Goal: Transaction & Acquisition: Purchase product/service

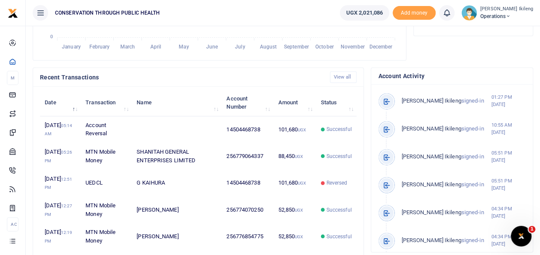
scroll to position [258, 0]
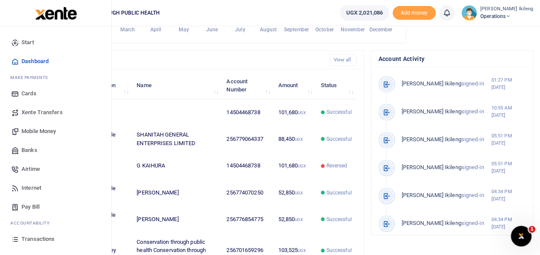
click at [36, 127] on span "Mobile Money" at bounding box center [38, 131] width 34 height 9
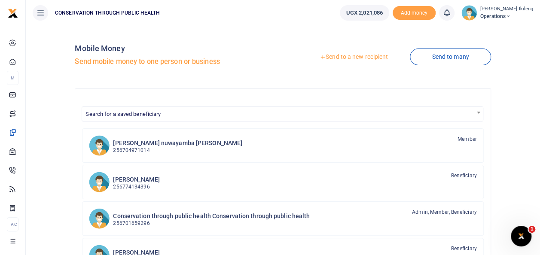
click at [373, 57] on div at bounding box center [270, 127] width 540 height 255
click at [372, 55] on link "Send to a new recipient" at bounding box center [354, 56] width 112 height 15
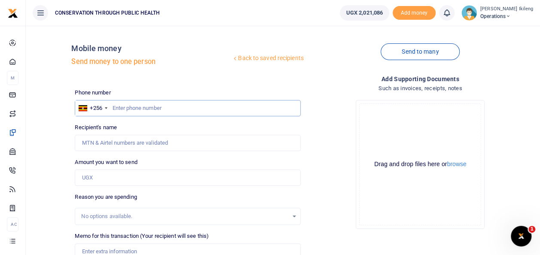
click at [170, 109] on input "text" at bounding box center [188, 108] width 226 height 16
type input "774070250"
type input "[PERSON_NAME]"
type input "774070250"
click at [124, 172] on input "Amount you want to send" at bounding box center [188, 178] width 226 height 16
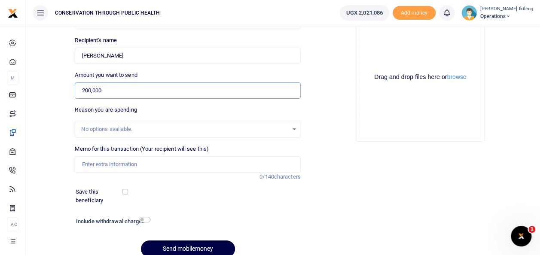
scroll to position [88, 0]
type input "200,000"
click at [100, 165] on input "Memo for this transaction (Your recipient will see this)" at bounding box center [188, 164] width 226 height 16
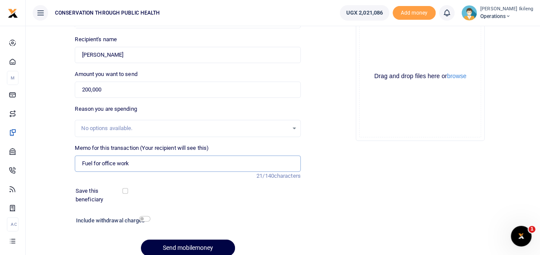
type input "fuel for office work inclusive of the weekend"
click at [148, 217] on input "checkbox" at bounding box center [144, 219] width 11 height 6
checkbox input "true"
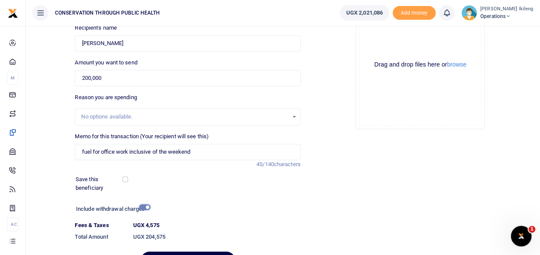
scroll to position [105, 0]
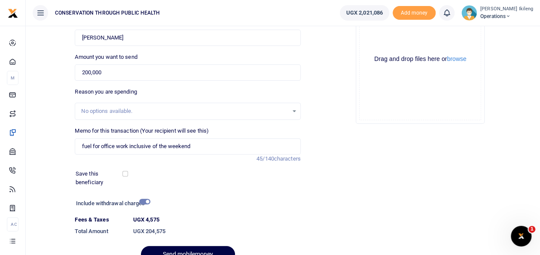
click at [205, 247] on div at bounding box center [200, 250] width 10 height 10
click at [211, 251] on div at bounding box center [270, 250] width 150 height 10
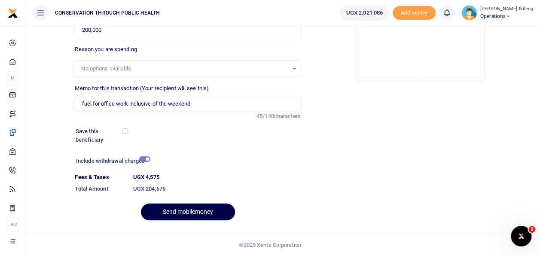
scroll to position [148, 0]
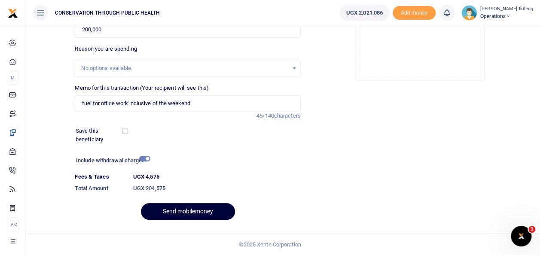
click at [190, 208] on button "Send mobilemoney" at bounding box center [188, 211] width 94 height 17
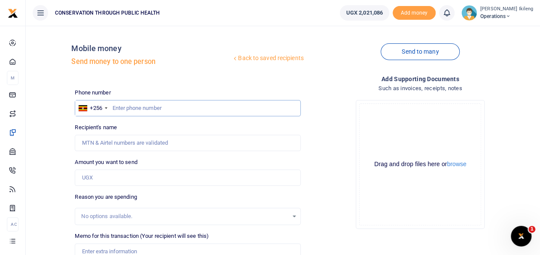
click at [162, 108] on input "text" at bounding box center [188, 108] width 226 height 16
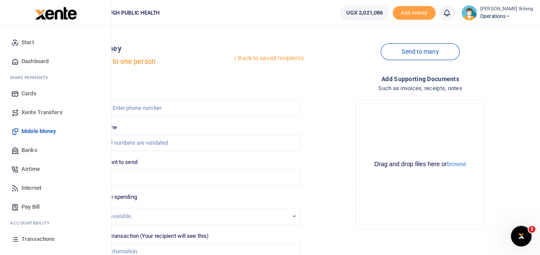
click at [30, 204] on span "Pay Bill" at bounding box center [30, 207] width 18 height 9
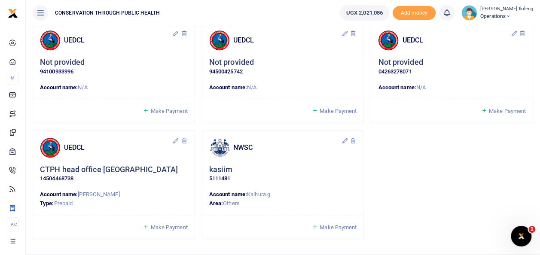
scroll to position [183, 0]
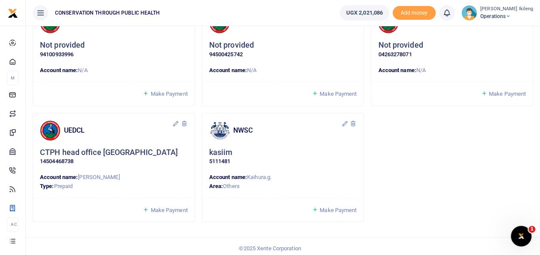
click at [168, 208] on span "Make Payment" at bounding box center [168, 210] width 37 height 6
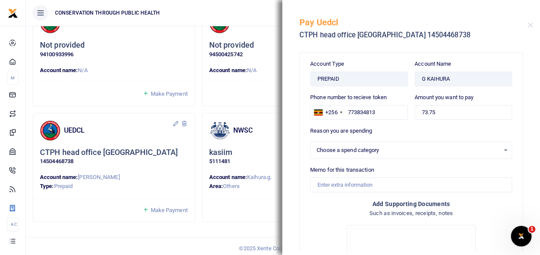
select select
click at [471, 114] on input "73.75" at bounding box center [464, 112] width 98 height 15
type input "7"
type input "100,000"
click at [423, 185] on input "Memo for this transaction" at bounding box center [411, 184] width 202 height 15
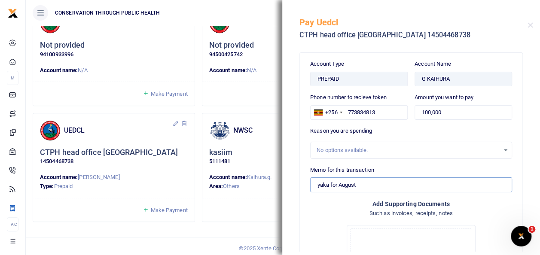
type input "yaka for August"
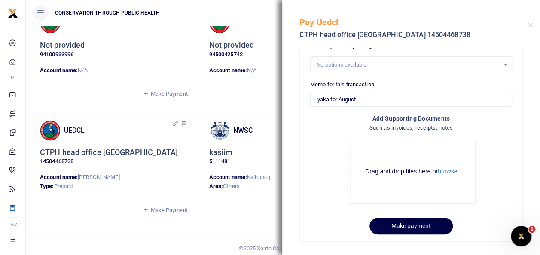
scroll to position [87, 0]
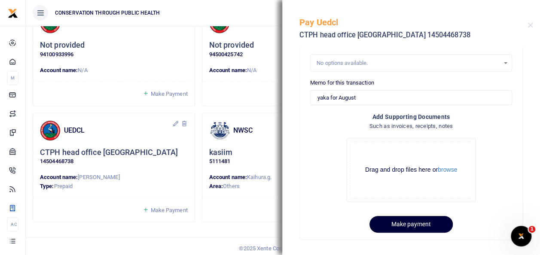
click at [400, 223] on button "Make payment" at bounding box center [411, 224] width 83 height 17
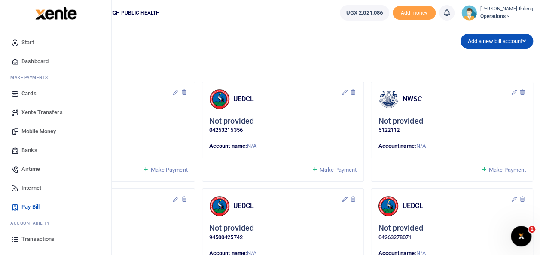
click at [28, 59] on span "Dashboard" at bounding box center [34, 61] width 27 height 9
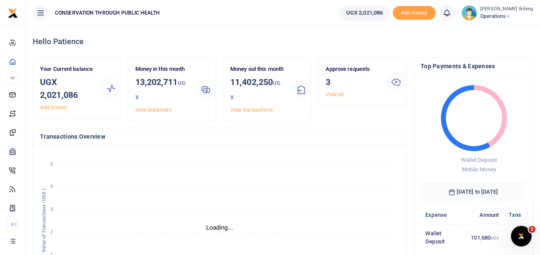
scroll to position [7, 7]
drag, startPoint x: 539, startPoint y: 248, endPoint x: 546, endPoint y: 250, distance: 7.1
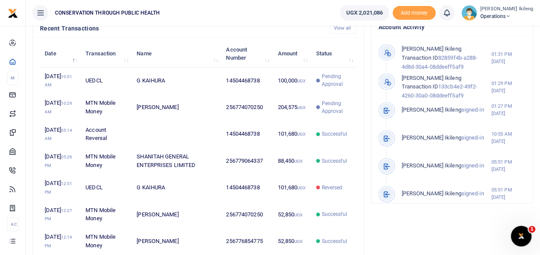
scroll to position [307, 0]
